Goal: Transaction & Acquisition: Purchase product/service

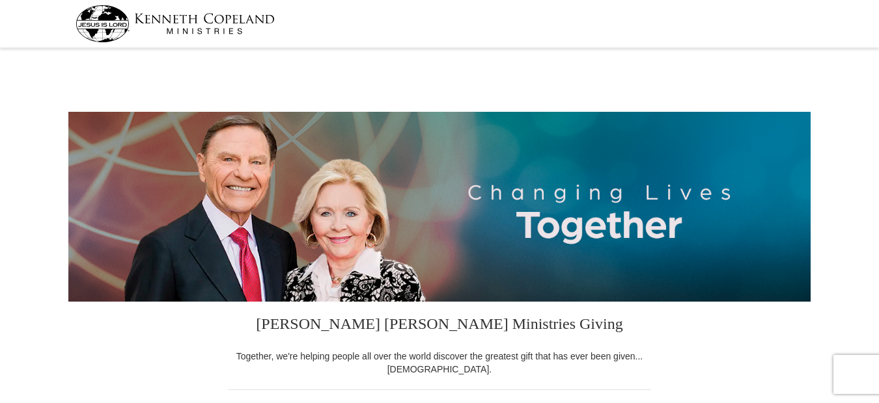
select select "IN"
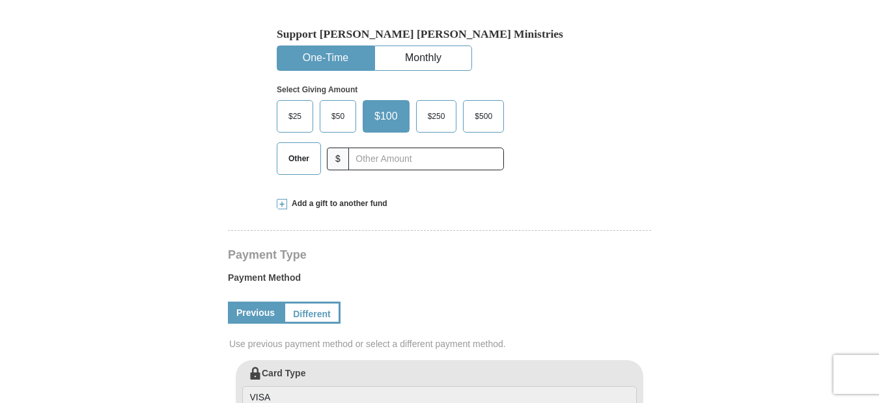
click at [311, 158] on span "Other" at bounding box center [299, 159] width 34 height 20
click at [0, 0] on input "Other" at bounding box center [0, 0] width 0 height 0
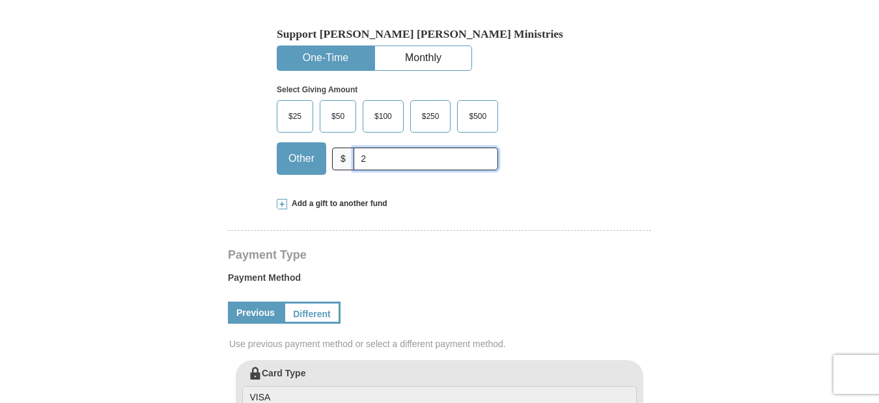
type input "26.00"
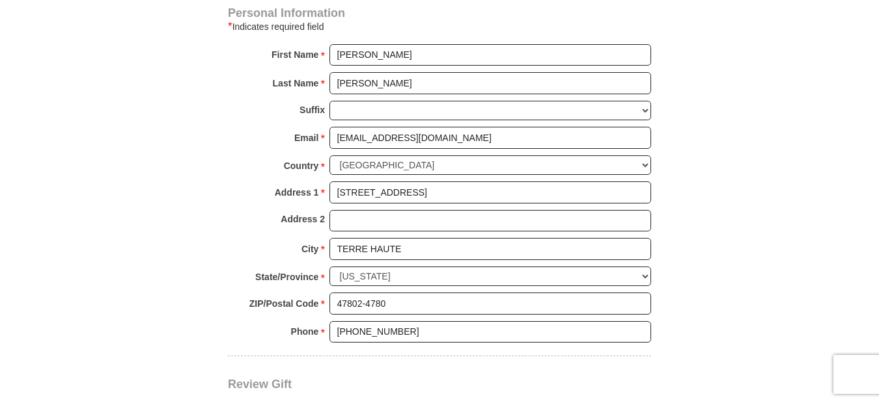
scroll to position [1041, 0]
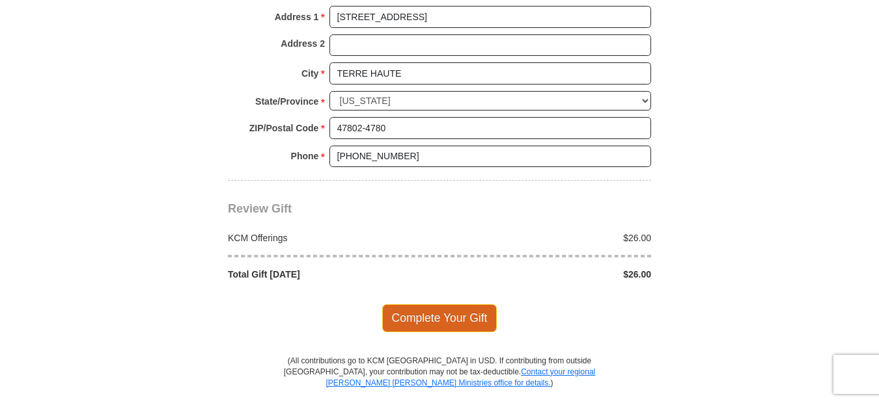
click at [428, 316] on span "Complete Your Gift" at bounding box center [439, 318] width 115 height 27
